Goal: Task Accomplishment & Management: Use online tool/utility

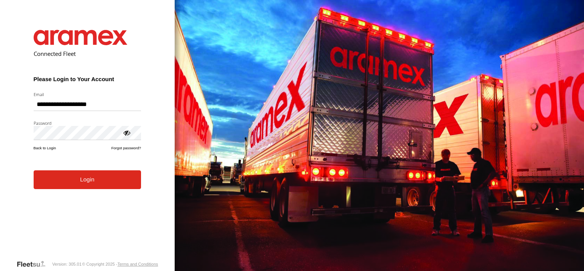
click at [82, 192] on form "**********" at bounding box center [87, 138] width 130 height 241
click at [83, 180] on button "Login" at bounding box center [87, 179] width 107 height 19
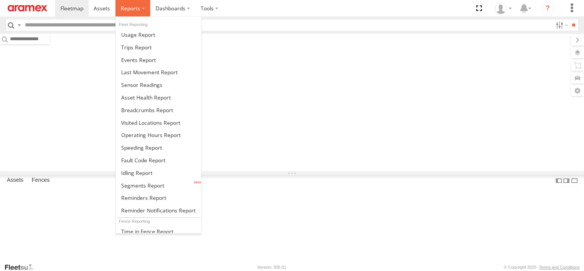
click at [138, 6] on span at bounding box center [130, 8] width 19 height 7
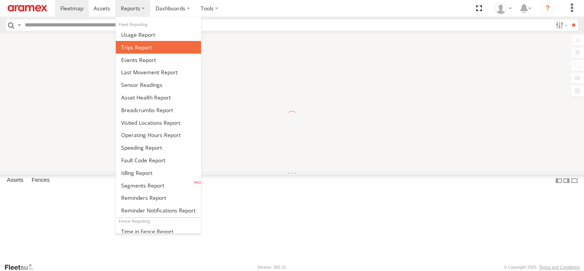
click at [144, 46] on span at bounding box center [136, 47] width 31 height 7
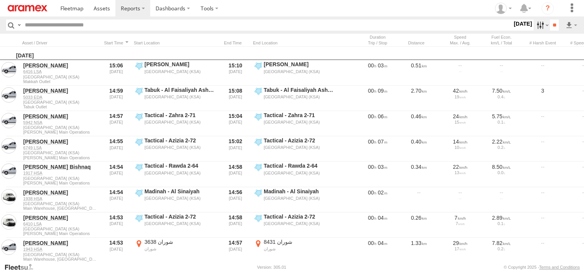
click at [535, 26] on label at bounding box center [542, 24] width 16 height 11
click at [0, 0] on label at bounding box center [0, 0] width 0 height 0
click at [0, 0] on span "Abha Warhouse" at bounding box center [0, 0] width 0 height 0
click at [0, 0] on span "Baha warehouse" at bounding box center [0, 0] width 0 height 0
click at [0, 0] on span "Gizan Outlet" at bounding box center [0, 0] width 0 height 0
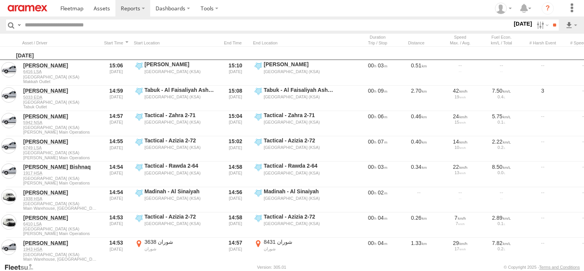
click at [0, 0] on span "Khamis Mushait Outlet" at bounding box center [0, 0] width 0 height 0
click at [0, 0] on span "Main Warehouse, [GEOGRAPHIC_DATA]" at bounding box center [0, 0] width 0 height 0
click at [0, 0] on div "Makkah Outlet" at bounding box center [0, 0] width 0 height 0
click at [0, 0] on span "Makkah Outlet" at bounding box center [0, 0] width 0 height 0
click at [0, 0] on span "Najran" at bounding box center [0, 0] width 0 height 0
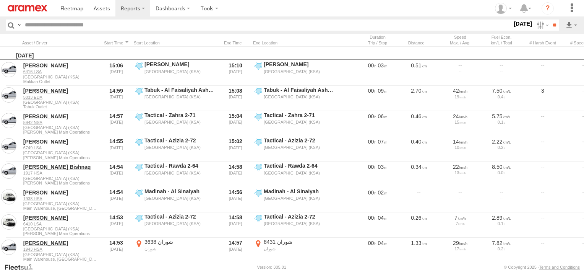
click at [0, 0] on span "Qunfuda" at bounding box center [0, 0] width 0 height 0
drag, startPoint x: 23, startPoint y: 235, endPoint x: 23, endPoint y: 242, distance: 6.5
click at [0, 0] on span "Tabuk Outlet" at bounding box center [0, 0] width 0 height 0
click at [0, 0] on span "Taif Outlet" at bounding box center [0, 0] width 0 height 0
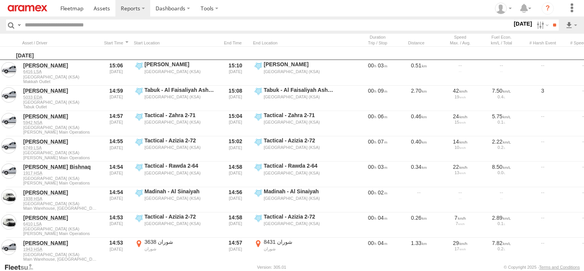
click at [0, 0] on div "Yanbu Outlet" at bounding box center [0, 0] width 0 height 0
click at [0, 0] on span "Yanbu Outlet" at bounding box center [0, 0] width 0 height 0
click at [550, 25] on input "**" at bounding box center [554, 24] width 9 height 11
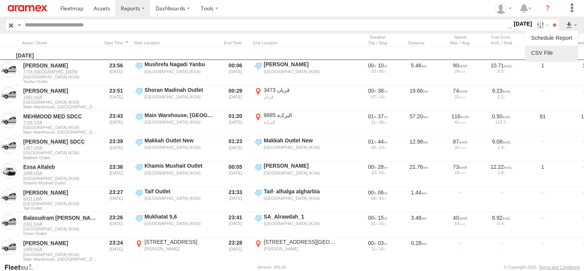
click at [565, 47] on li at bounding box center [551, 52] width 53 height 15
click at [561, 57] on link at bounding box center [551, 52] width 47 height 11
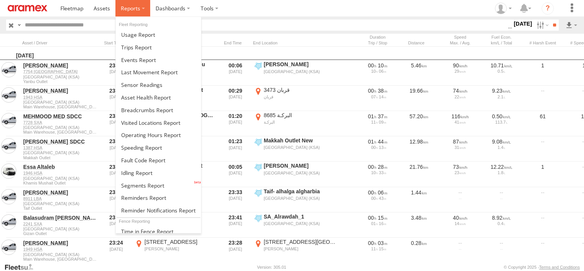
click at [127, 10] on span at bounding box center [130, 8] width 19 height 7
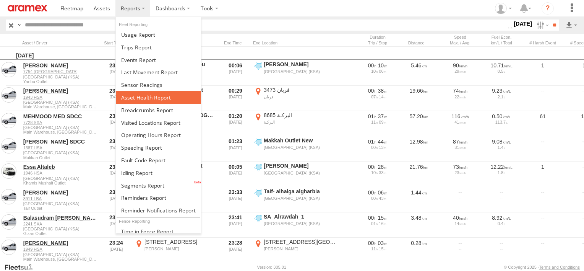
click at [151, 94] on span at bounding box center [146, 97] width 50 height 7
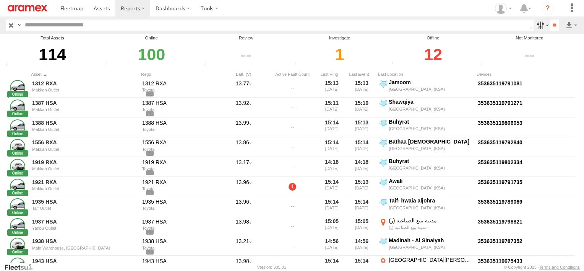
click at [536, 24] on label at bounding box center [542, 24] width 16 height 11
click at [0, 0] on span "Review" at bounding box center [0, 0] width 0 height 0
click at [0, 0] on span "Investigate" at bounding box center [0, 0] width 0 height 0
click at [0, 0] on span "Offline" at bounding box center [0, 0] width 0 height 0
click at [550, 25] on input "**" at bounding box center [554, 24] width 9 height 11
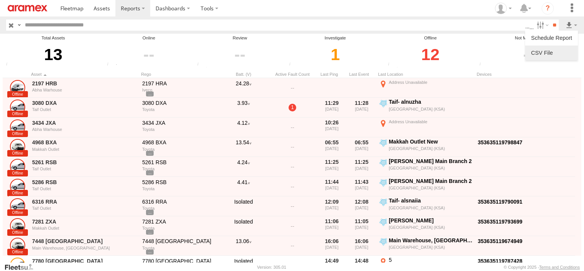
click at [568, 52] on link at bounding box center [551, 52] width 47 height 11
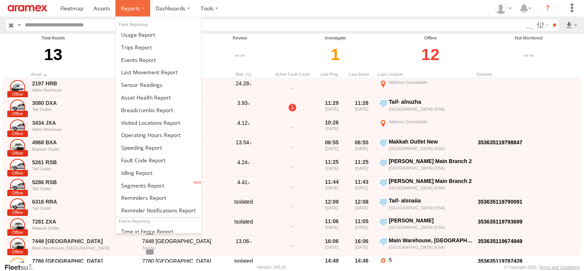
click at [123, 10] on span at bounding box center [130, 8] width 19 height 7
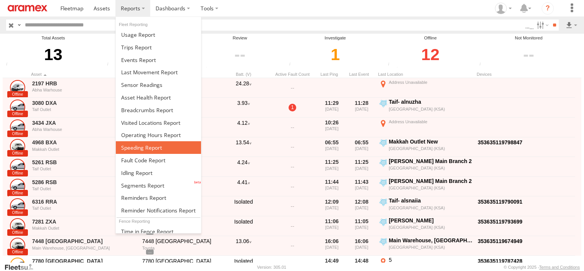
click at [145, 145] on span at bounding box center [141, 147] width 41 height 7
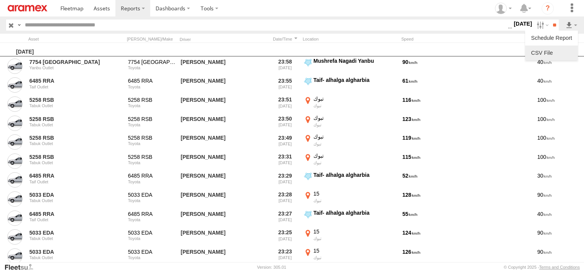
click at [563, 52] on link at bounding box center [551, 52] width 47 height 11
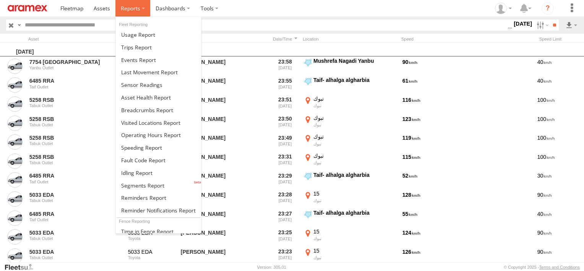
click at [127, 6] on span at bounding box center [130, 8] width 19 height 7
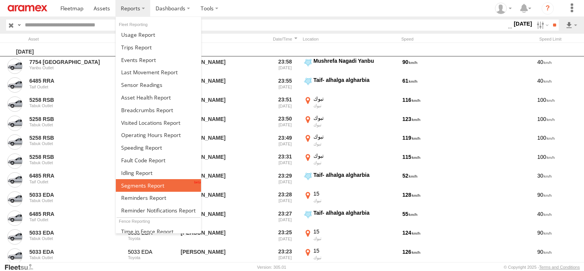
click at [142, 183] on span at bounding box center [142, 185] width 43 height 7
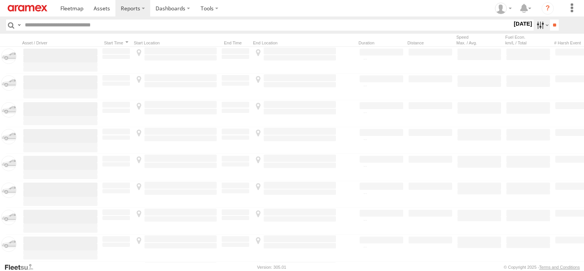
click at [534, 26] on label at bounding box center [542, 24] width 16 height 11
click at [0, 0] on label at bounding box center [0, 0] width 0 height 0
click at [0, 0] on span "Abha Warhouse" at bounding box center [0, 0] width 0 height 0
click at [0, 0] on span "Baha warehouse" at bounding box center [0, 0] width 0 height 0
click at [0, 0] on span "Gizan Outlet" at bounding box center [0, 0] width 0 height 0
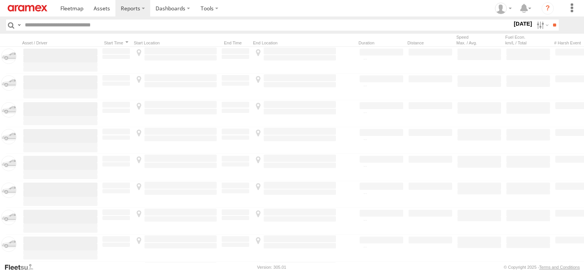
click at [0, 0] on span "Khamis Mushait Outlet" at bounding box center [0, 0] width 0 height 0
click at [0, 0] on span "Main Warehouse, [GEOGRAPHIC_DATA]" at bounding box center [0, 0] width 0 height 0
click at [0, 0] on span "Makkah Outlet" at bounding box center [0, 0] width 0 height 0
click at [0, 0] on span "Najran" at bounding box center [0, 0] width 0 height 0
click at [0, 0] on span "Qunfuda" at bounding box center [0, 0] width 0 height 0
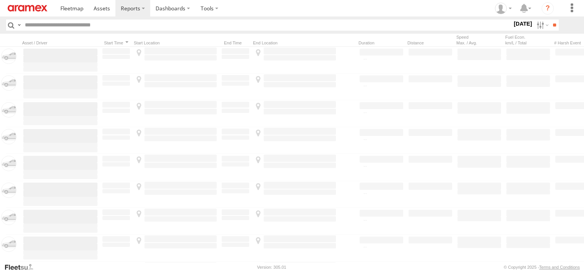
click at [0, 0] on span "Tabuk Outlet" at bounding box center [0, 0] width 0 height 0
click at [0, 0] on span "Taif Outlet" at bounding box center [0, 0] width 0 height 0
click at [0, 0] on div "Yanbu Outlet" at bounding box center [0, 0] width 0 height 0
click at [0, 0] on span "Yanbu Outlet" at bounding box center [0, 0] width 0 height 0
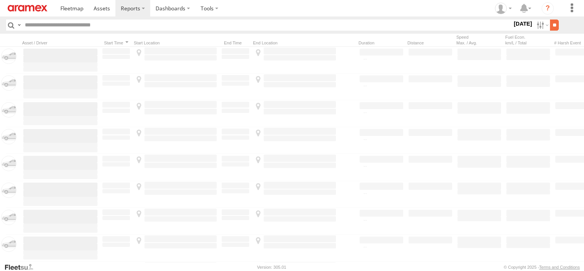
click at [550, 26] on input "**" at bounding box center [554, 24] width 9 height 11
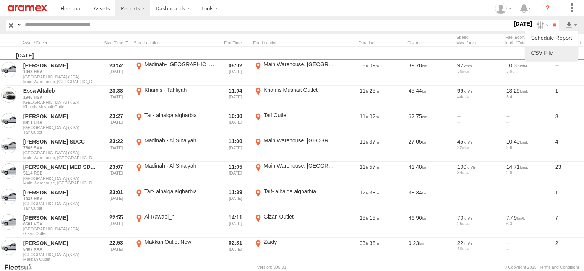
click at [562, 52] on link at bounding box center [551, 52] width 47 height 11
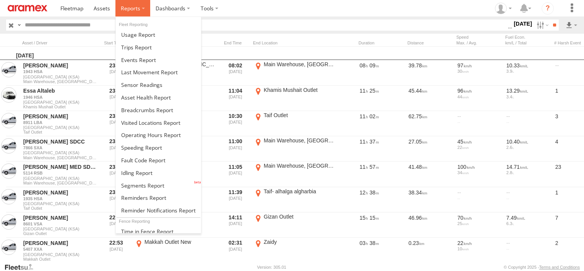
click at [127, 11] on span at bounding box center [130, 8] width 19 height 7
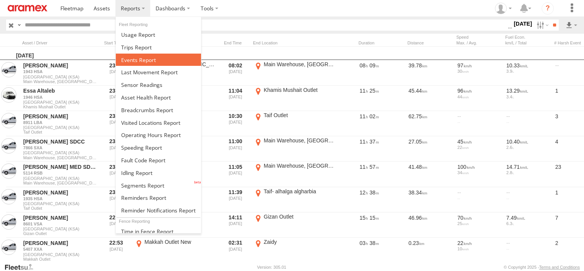
click at [142, 57] on span at bounding box center [138, 59] width 35 height 7
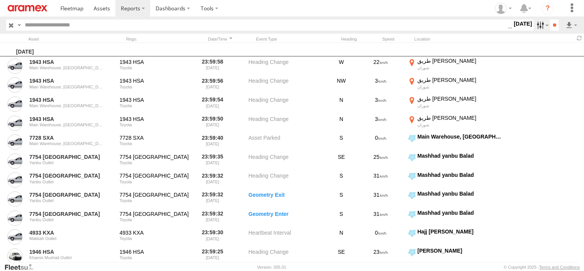
click at [541, 24] on label at bounding box center [542, 24] width 16 height 11
click at [0, 0] on span "Potential Roll Over" at bounding box center [0, 0] width 0 height 0
click at [0, 0] on span "External Power Lost" at bounding box center [0, 0] width 0 height 0
click at [552, 24] on input "**" at bounding box center [554, 24] width 9 height 11
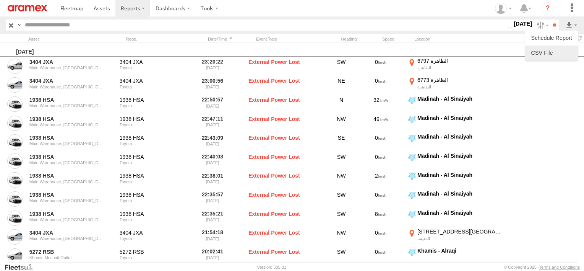
click at [558, 59] on li at bounding box center [551, 52] width 53 height 15
click at [555, 52] on link at bounding box center [551, 52] width 47 height 11
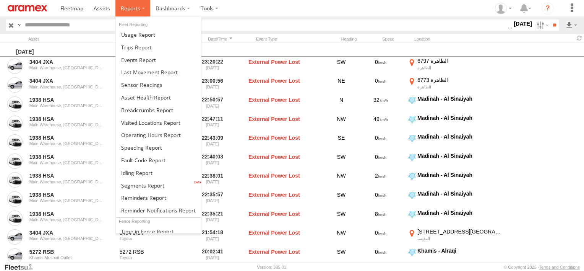
click at [128, 7] on span at bounding box center [130, 8] width 19 height 7
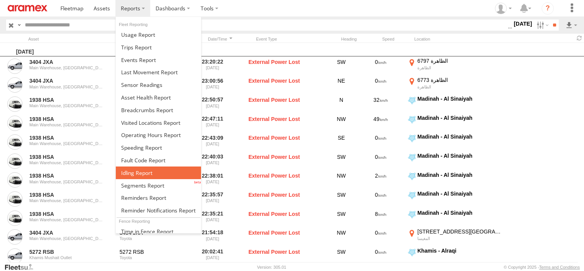
click at [143, 169] on span at bounding box center [136, 172] width 31 height 7
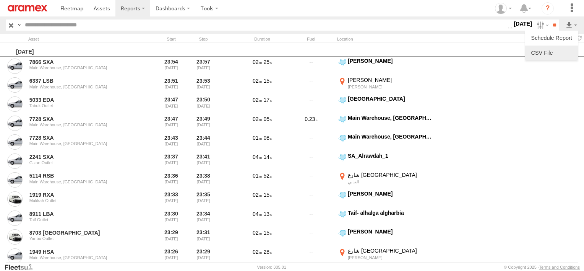
click at [564, 49] on link at bounding box center [551, 52] width 47 height 11
